Goal: Check status: Check status

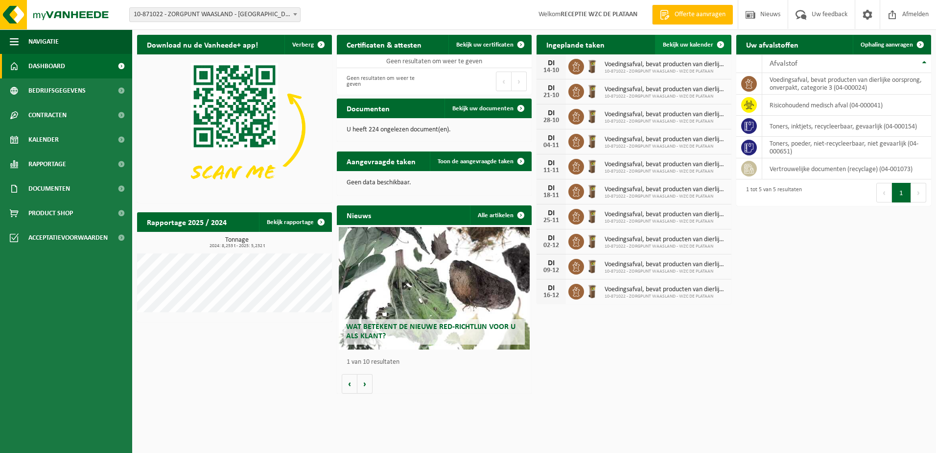
click at [695, 43] on span "Bekijk uw kalender" at bounding box center [688, 45] width 50 height 6
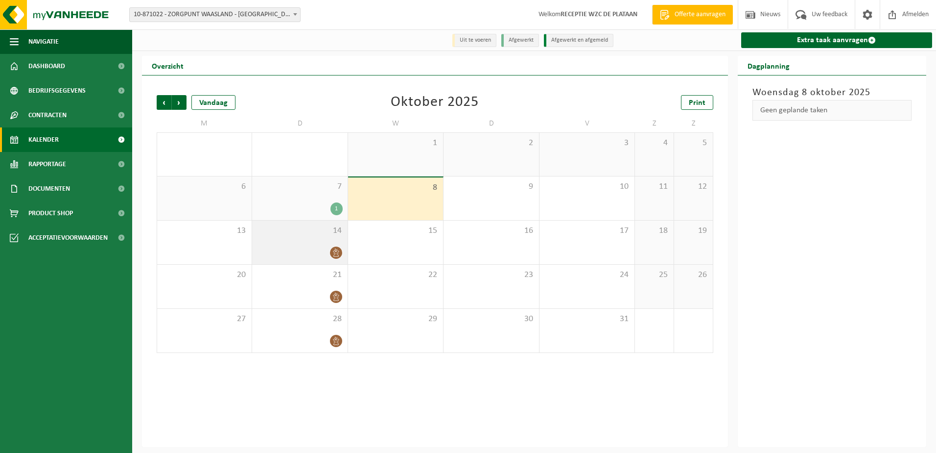
click at [336, 251] on icon at bounding box center [336, 252] width 6 height 8
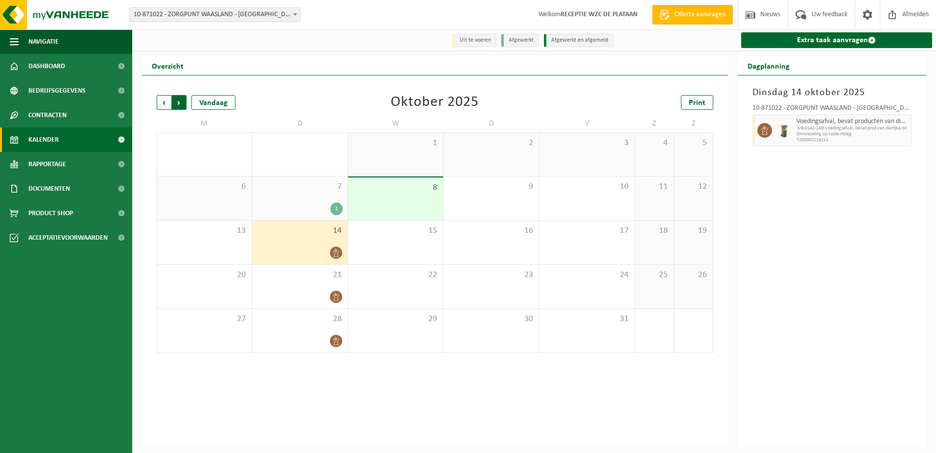
click at [164, 102] on span "Vorige" at bounding box center [164, 102] width 15 height 15
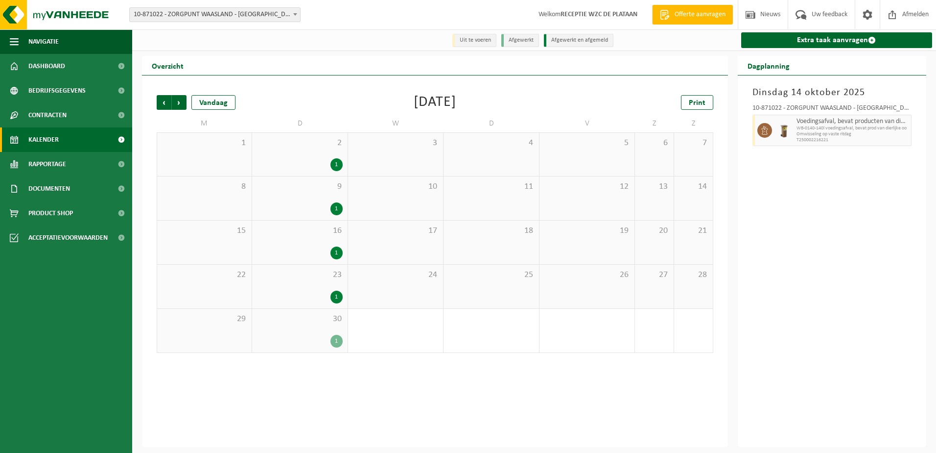
click at [337, 297] on div "1" at bounding box center [337, 296] width 12 height 13
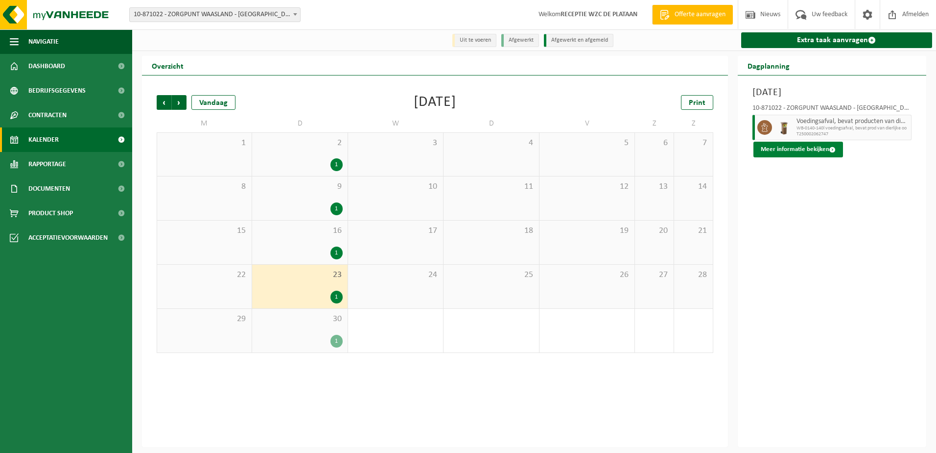
click at [815, 150] on button "Meer informatie bekijken" at bounding box center [799, 150] width 90 height 16
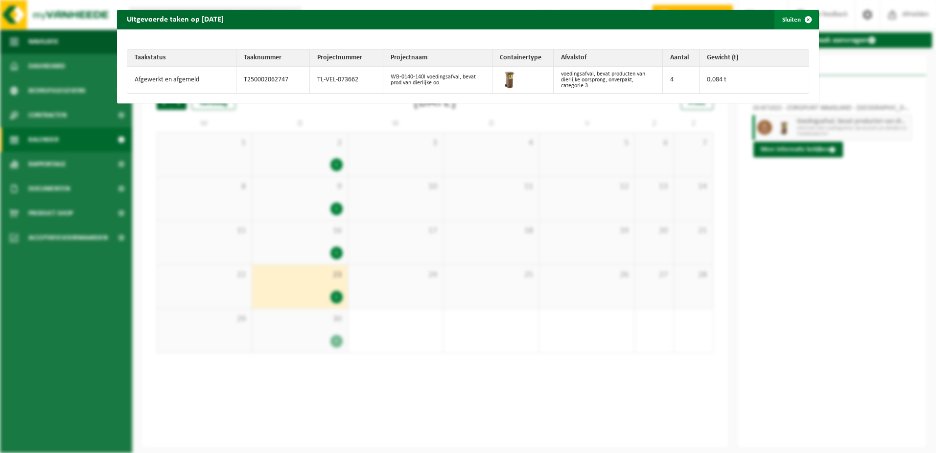
click at [799, 21] on span "button" at bounding box center [809, 20] width 20 height 20
